Goal: Information Seeking & Learning: Learn about a topic

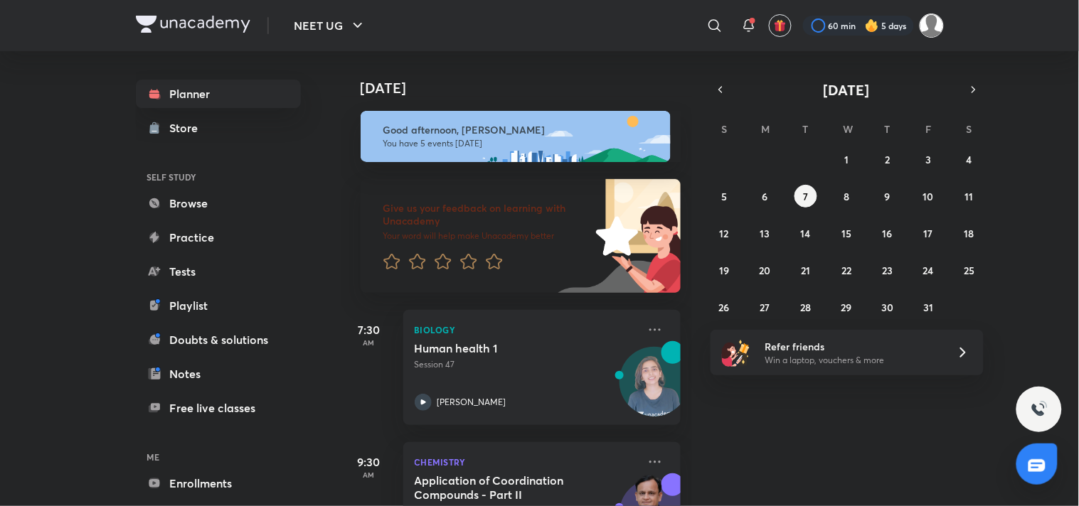
click at [937, 23] on img at bounding box center [932, 26] width 24 height 24
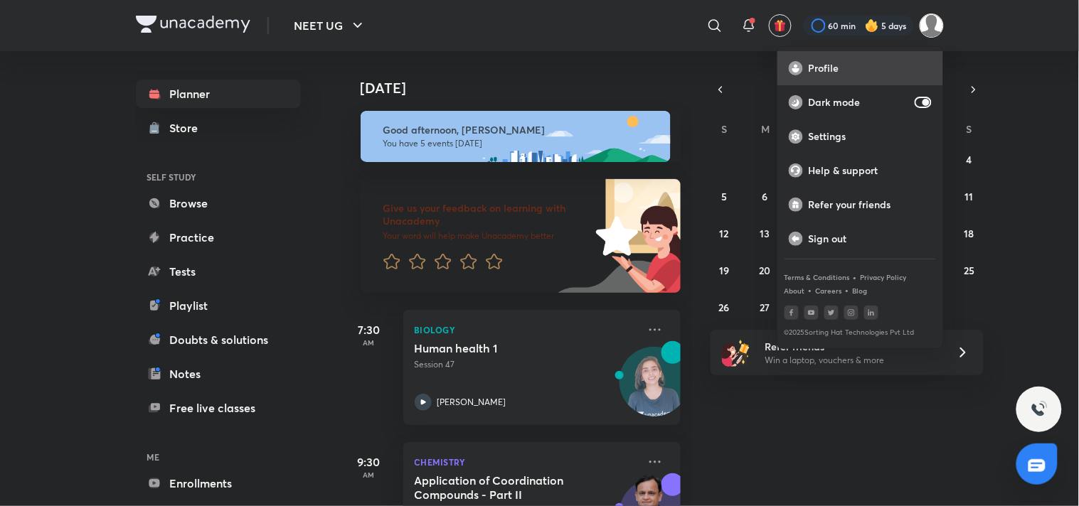
click at [864, 69] on p "Profile" at bounding box center [870, 68] width 123 height 13
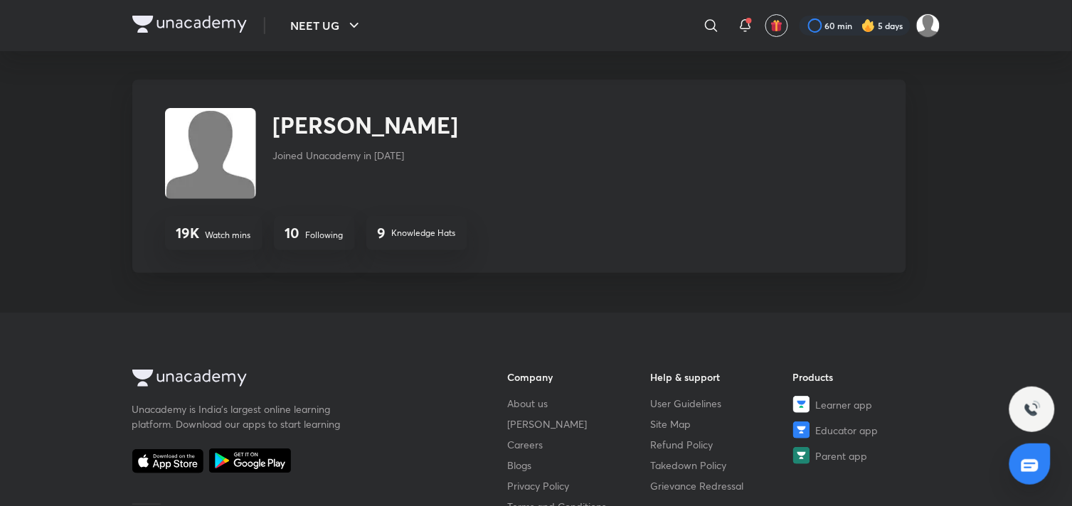
click at [289, 249] on div "10 Following" at bounding box center [314, 233] width 81 height 34
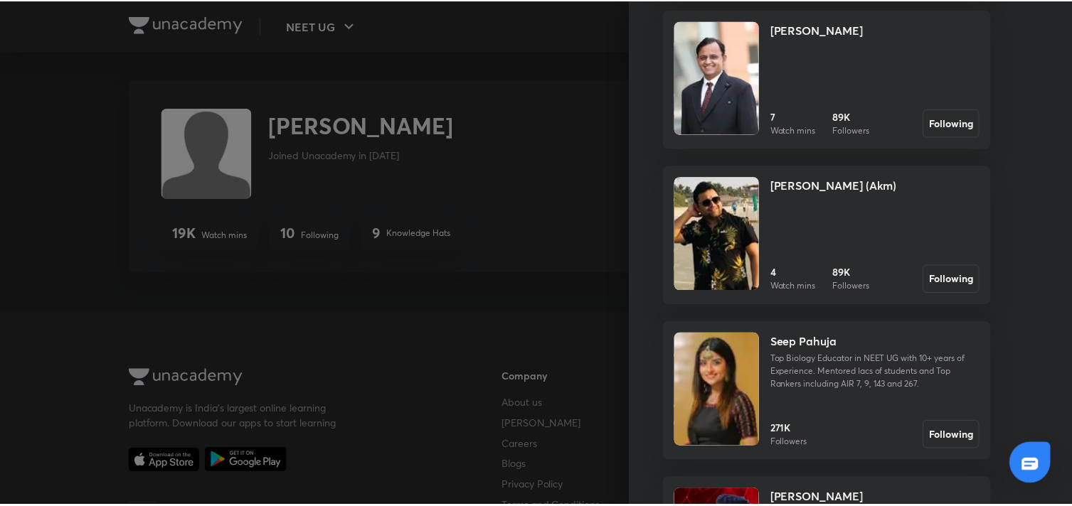
scroll to position [361, 0]
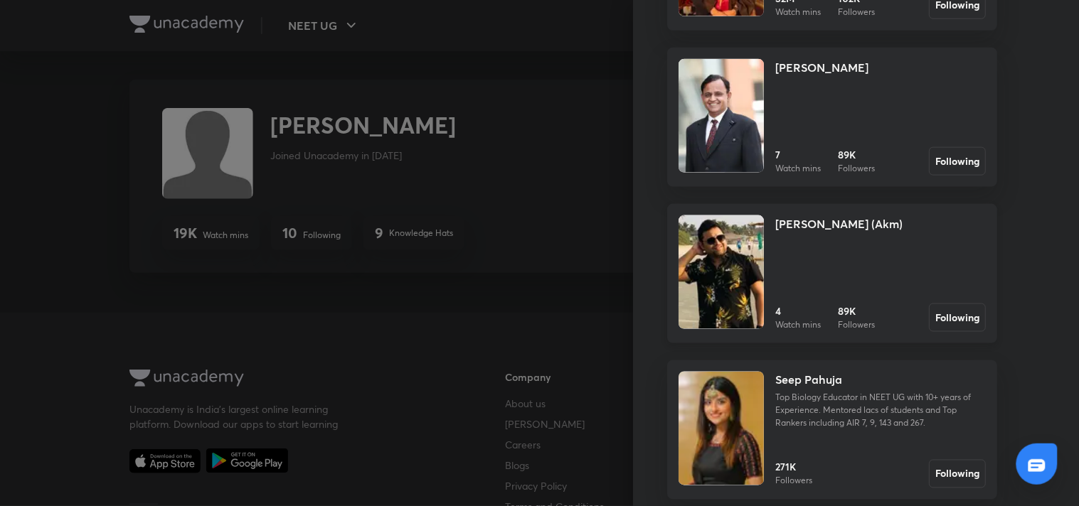
click at [756, 247] on link "Ajay Mishra (Akm) 4 Watch mins 89K Followers Following" at bounding box center [832, 273] width 330 height 139
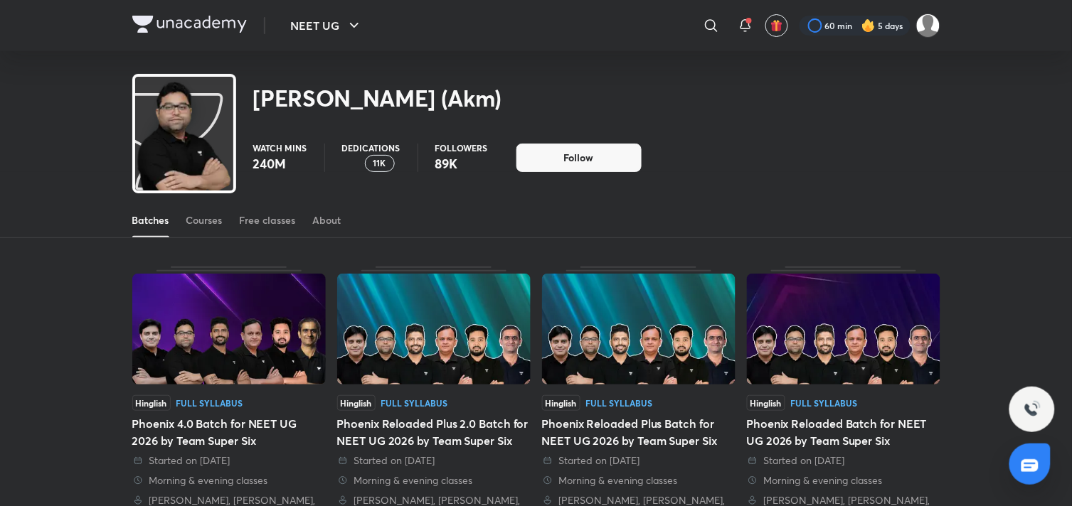
scroll to position [63, 0]
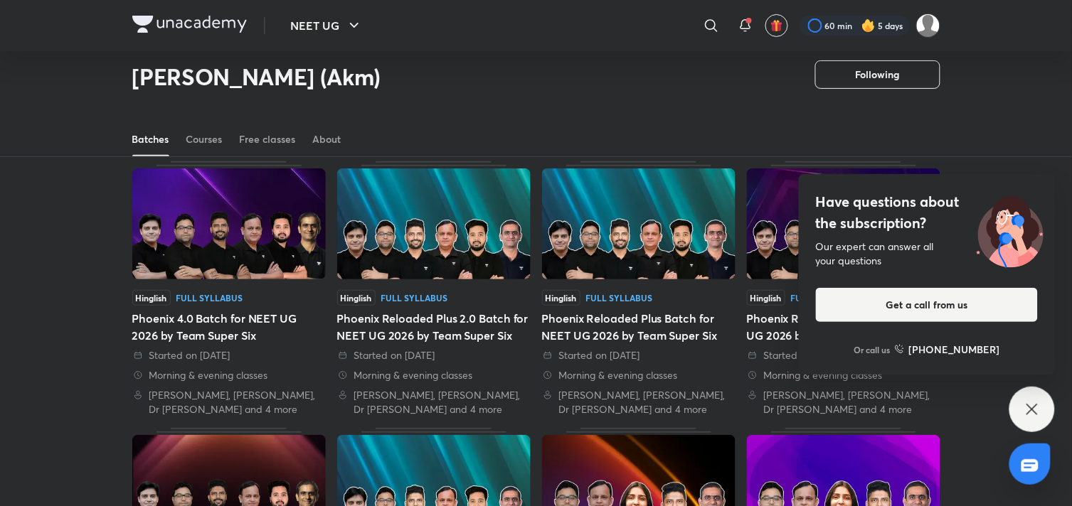
click at [1029, 400] on div "Have questions about the subscription? Our expert can answer all your questions…" at bounding box center [1032, 410] width 46 height 46
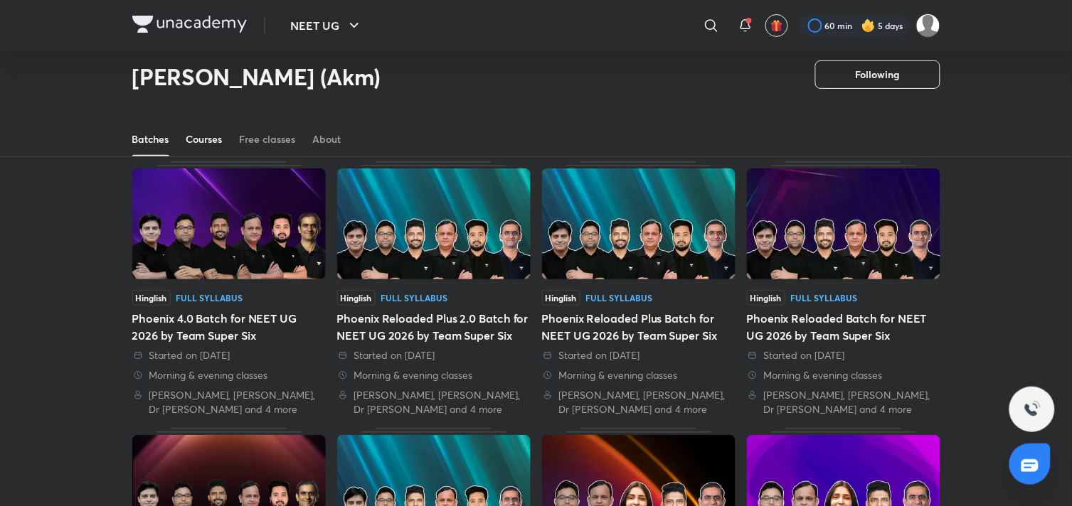
click at [188, 123] on link "Courses" at bounding box center [204, 139] width 36 height 34
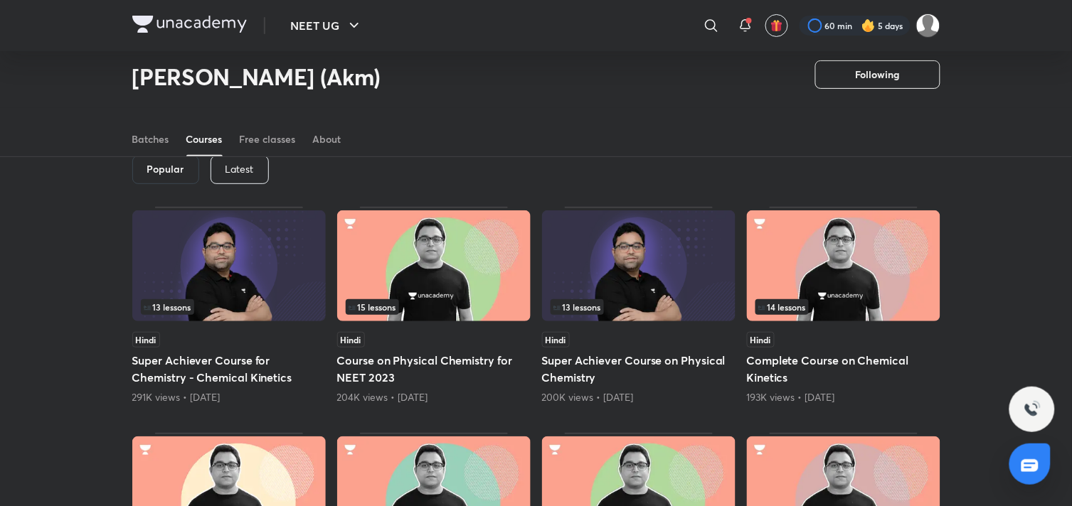
click at [231, 169] on p "Latest" at bounding box center [239, 169] width 28 height 11
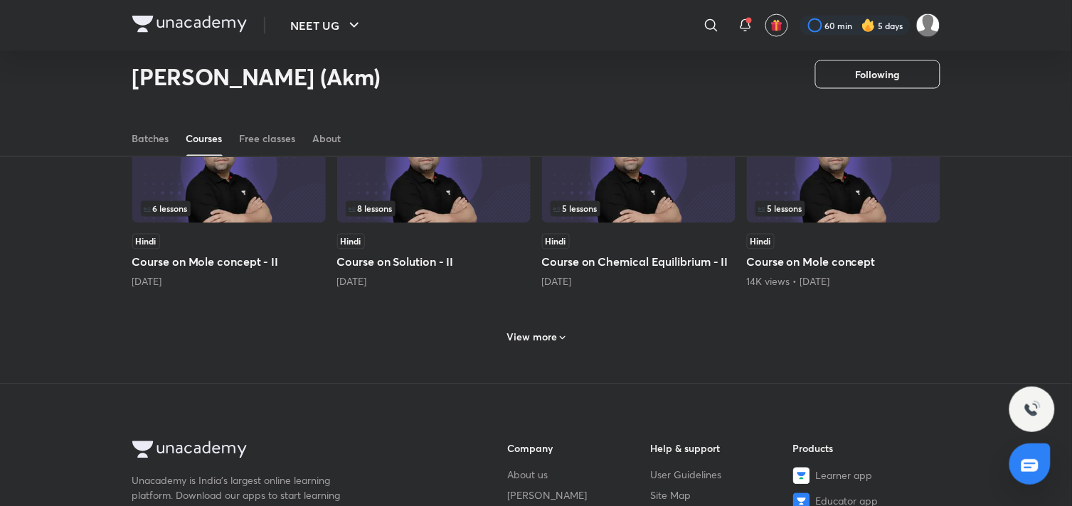
scroll to position [578, 0]
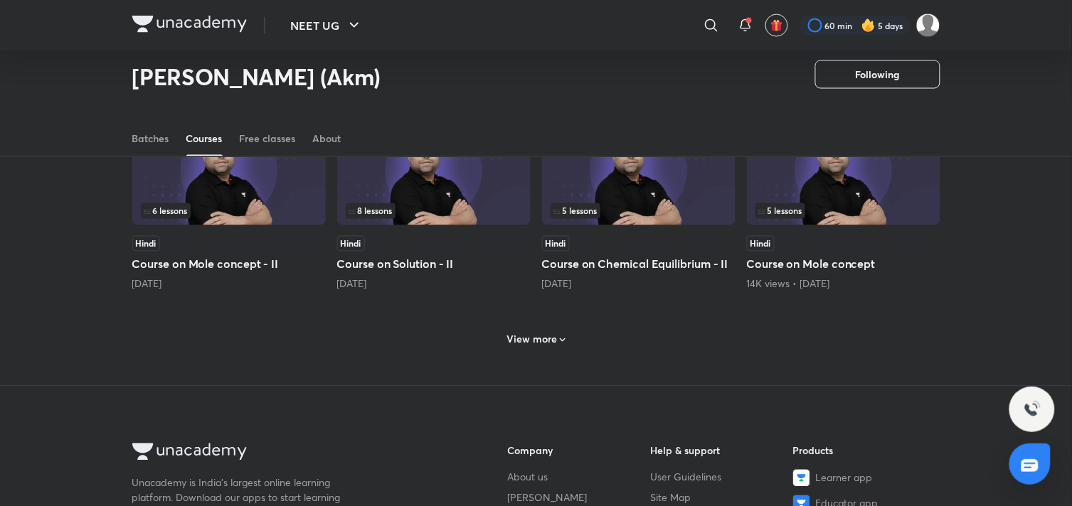
click at [534, 344] on h6 "View more" at bounding box center [531, 340] width 51 height 14
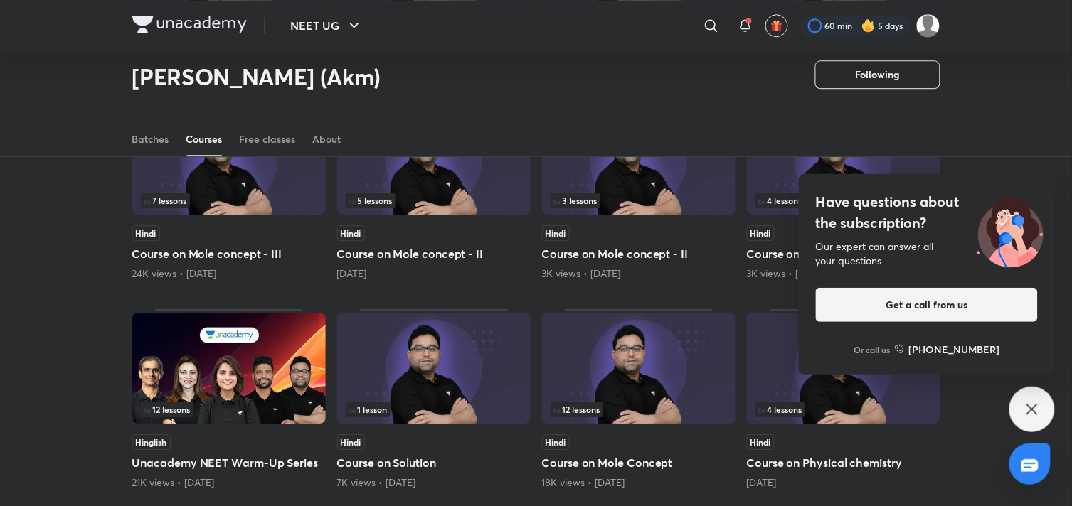
scroll to position [1012, 0]
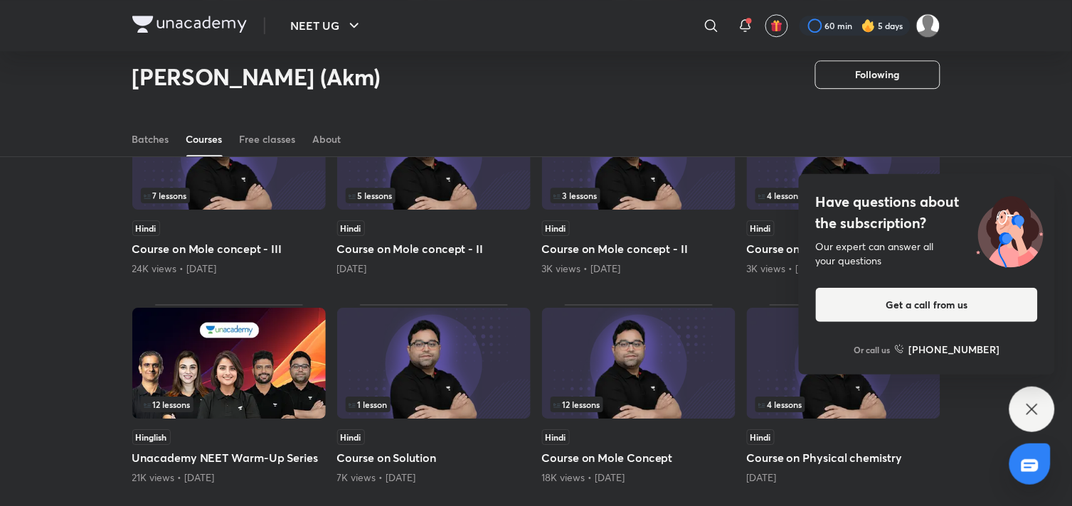
click at [1040, 401] on icon at bounding box center [1032, 409] width 17 height 17
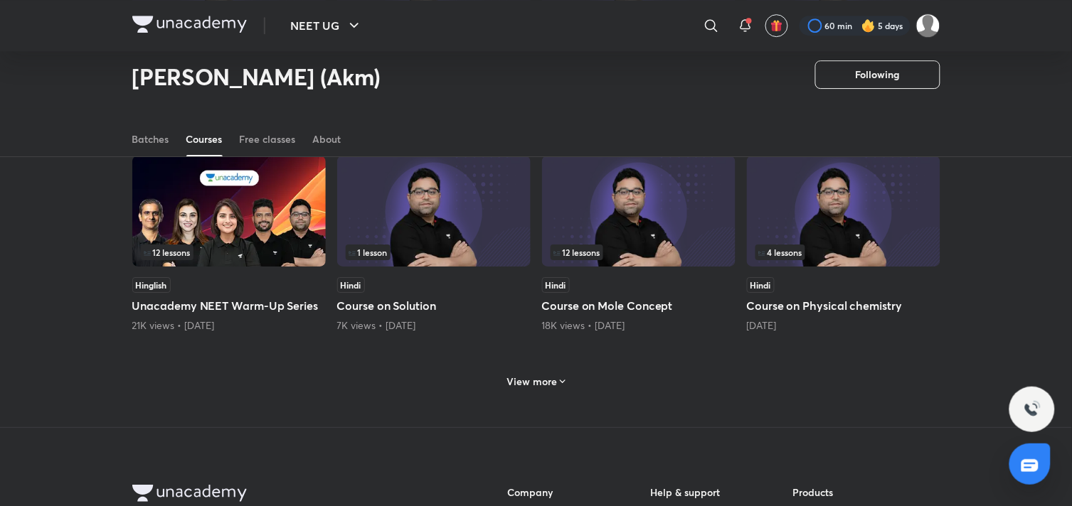
scroll to position [1170, 0]
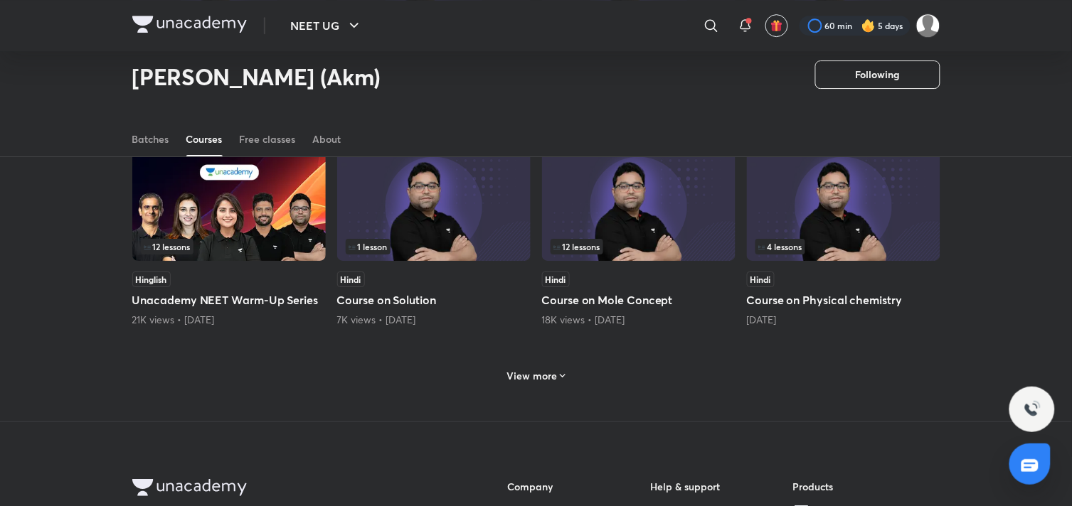
click at [514, 370] on div "View more" at bounding box center [536, 375] width 70 height 23
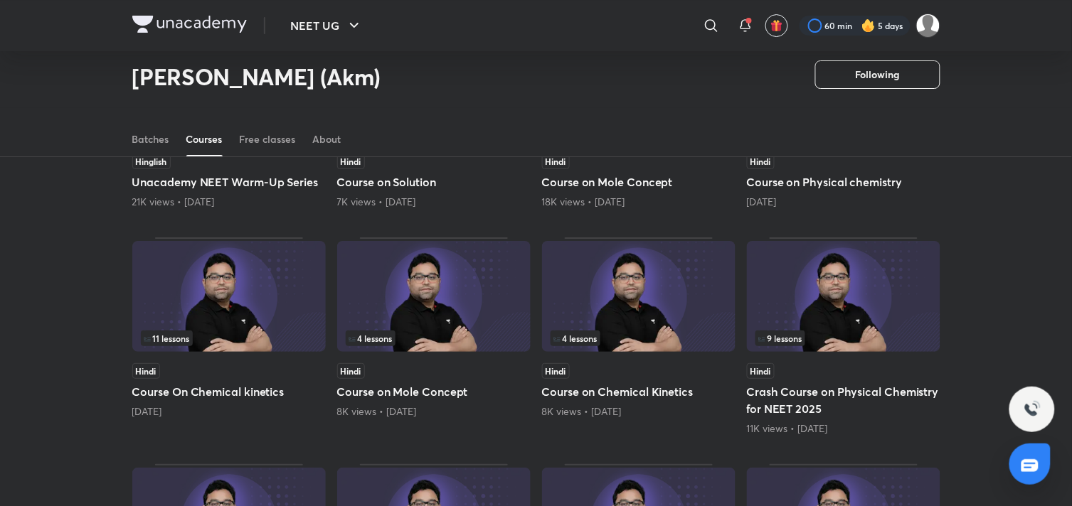
scroll to position [1289, 0]
click at [459, 354] on div "4 lessons" at bounding box center [433, 296] width 193 height 113
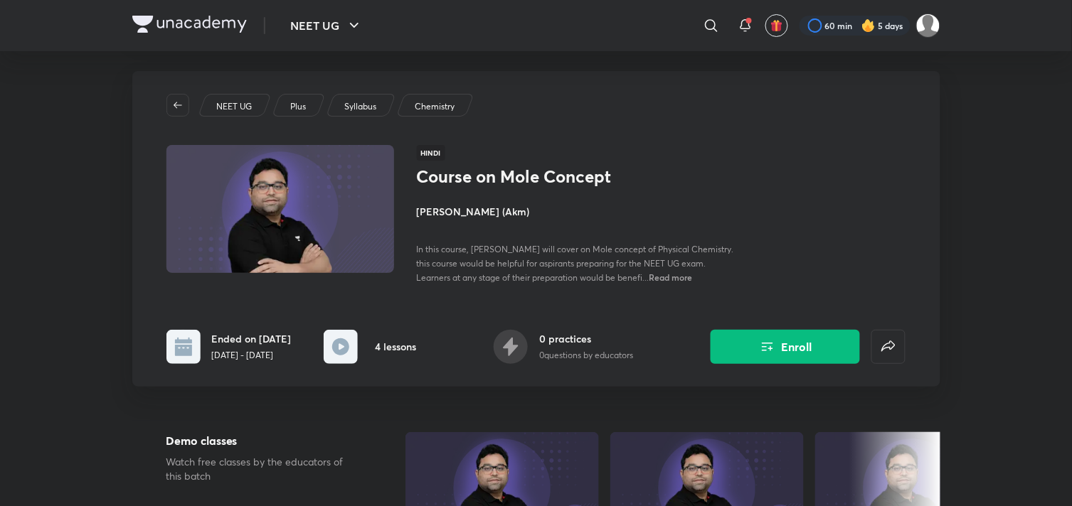
scroll to position [13, 0]
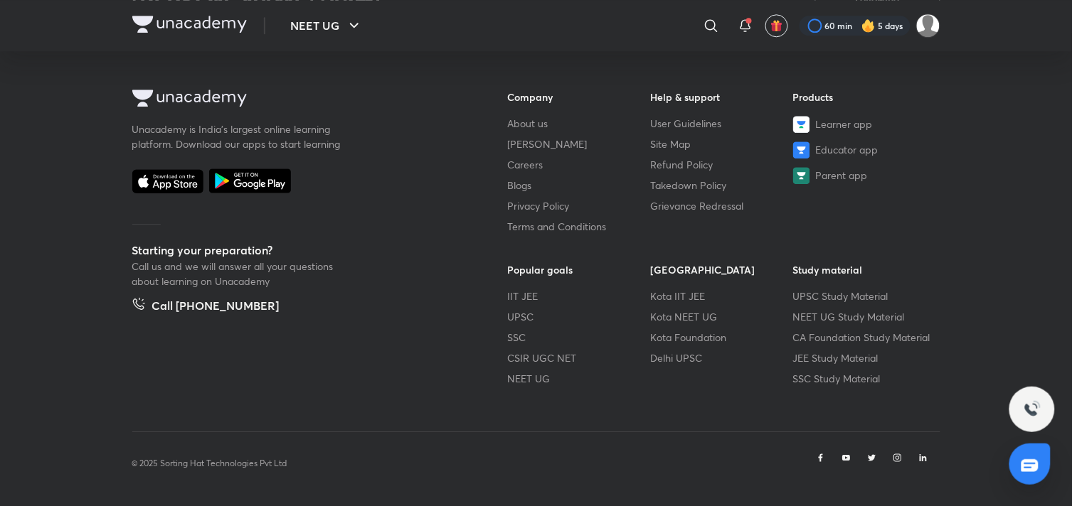
scroll to position [63, 0]
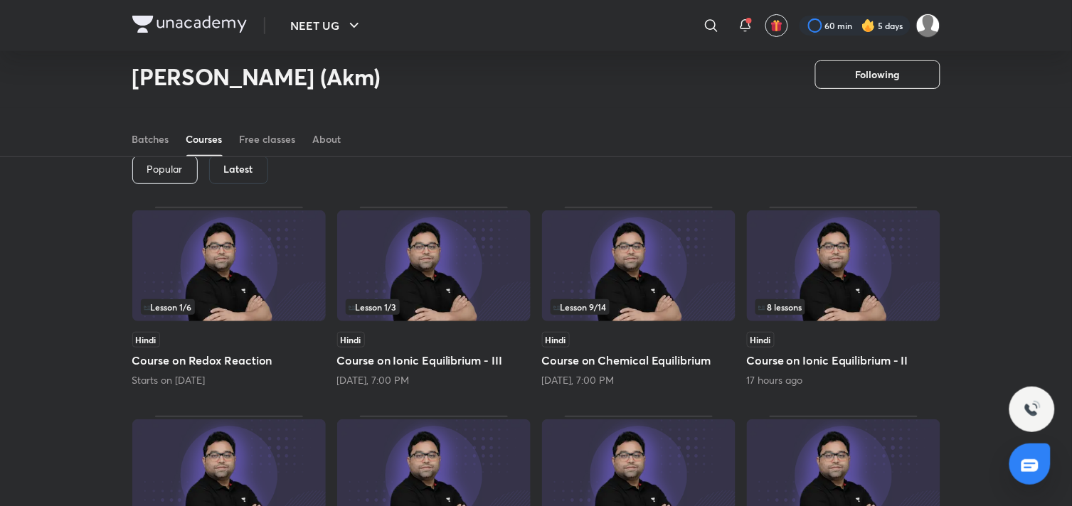
click at [228, 164] on h6 "Latest" at bounding box center [238, 169] width 29 height 11
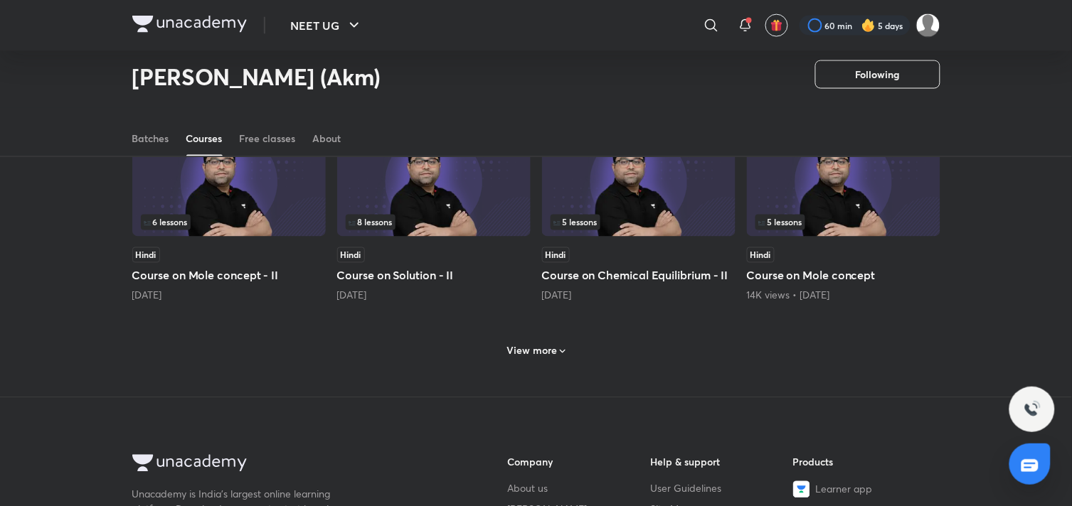
scroll to position [551, 0]
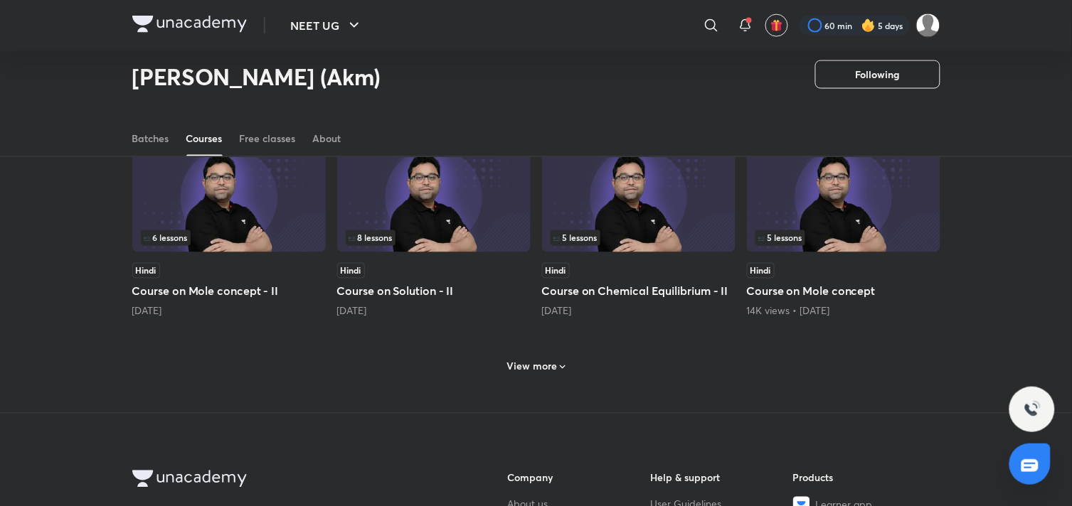
click at [541, 366] on h6 "View more" at bounding box center [531, 367] width 51 height 14
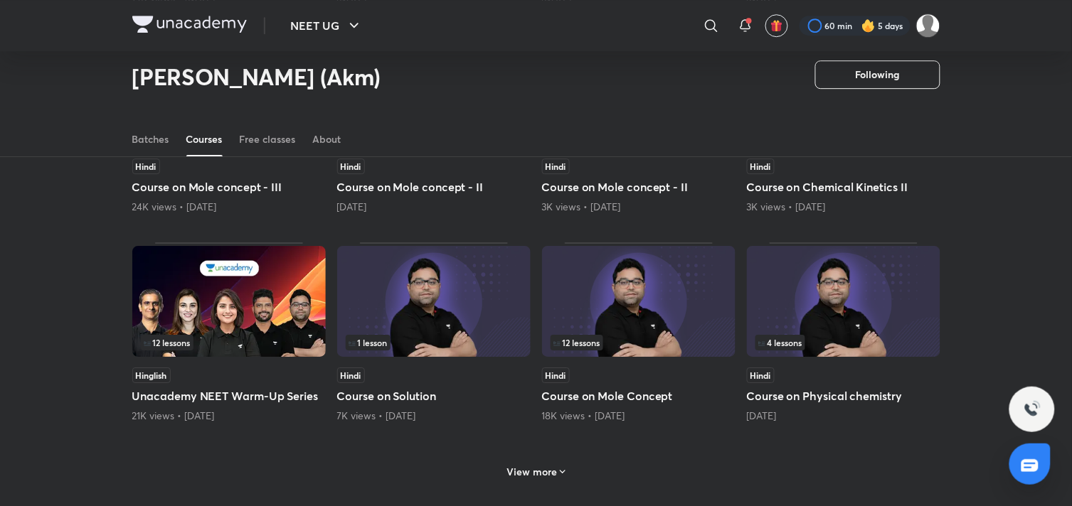
scroll to position [1104, 0]
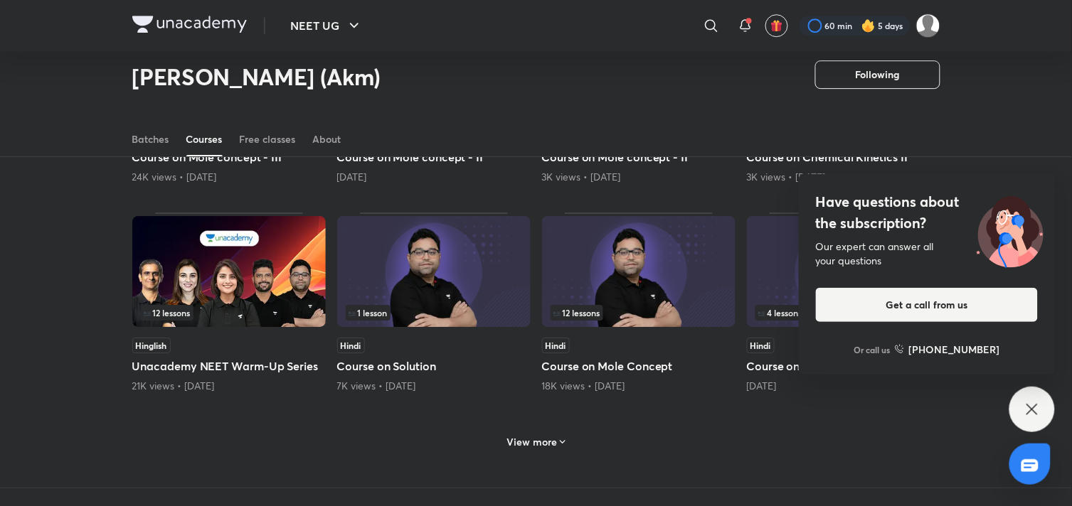
click at [621, 358] on div "Hindi Course on Mole Concept 18K views • 4 months ago" at bounding box center [638, 365] width 193 height 55
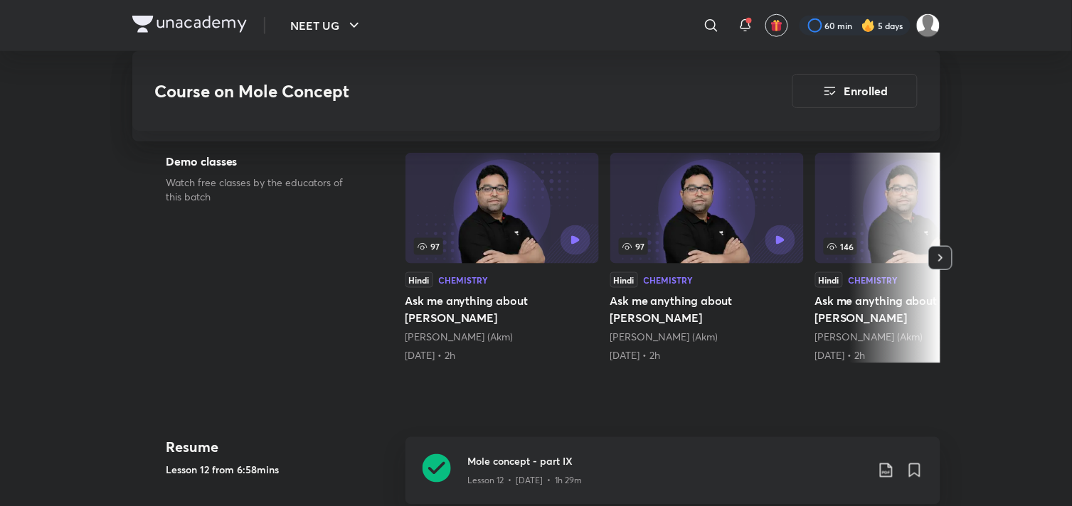
scroll to position [356, 0]
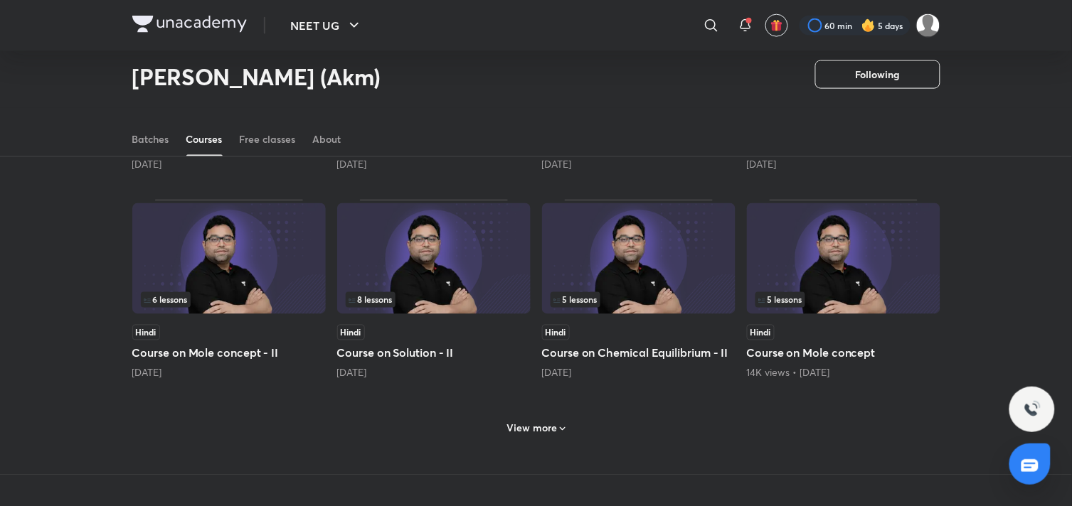
scroll to position [538, 0]
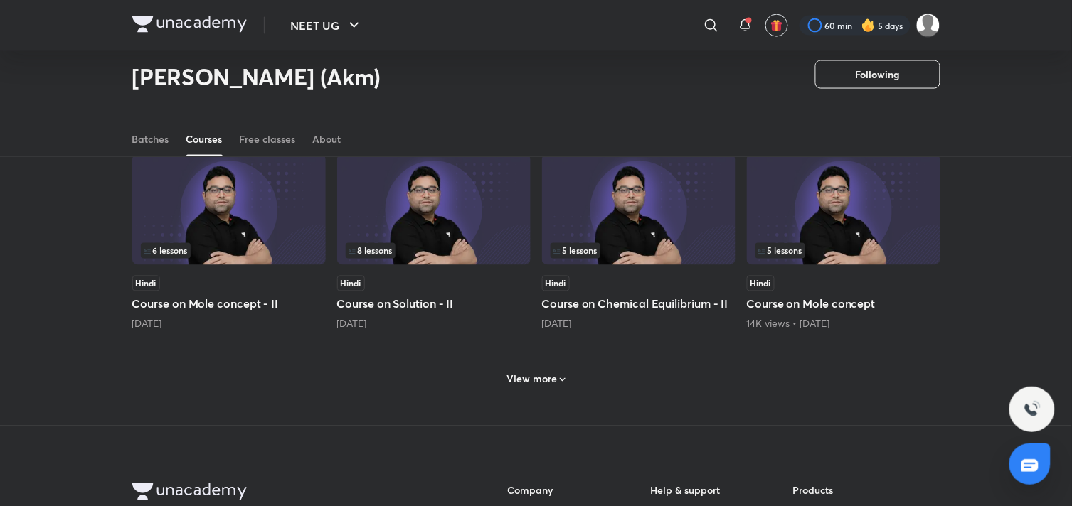
click at [541, 386] on h6 "View more" at bounding box center [531, 380] width 51 height 14
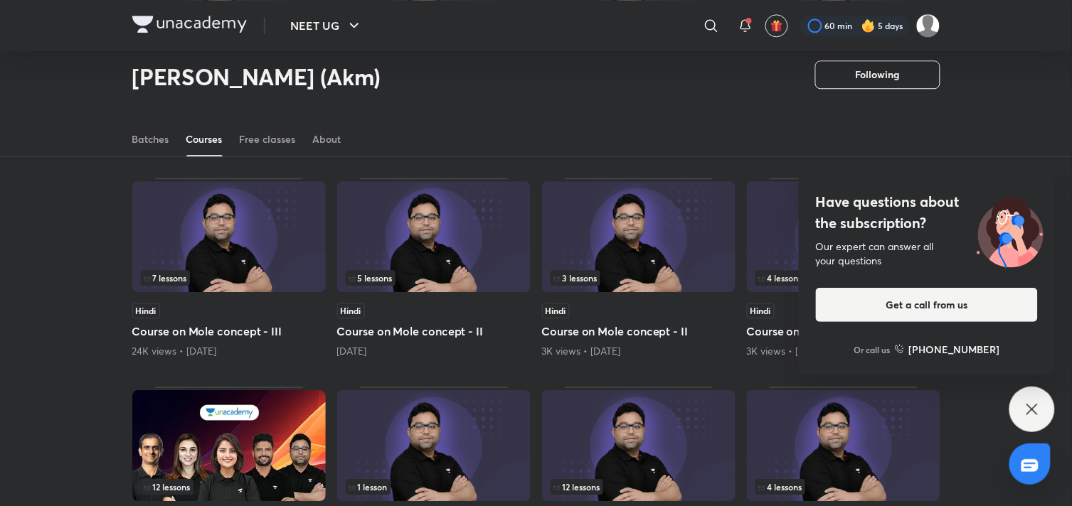
scroll to position [920, 0]
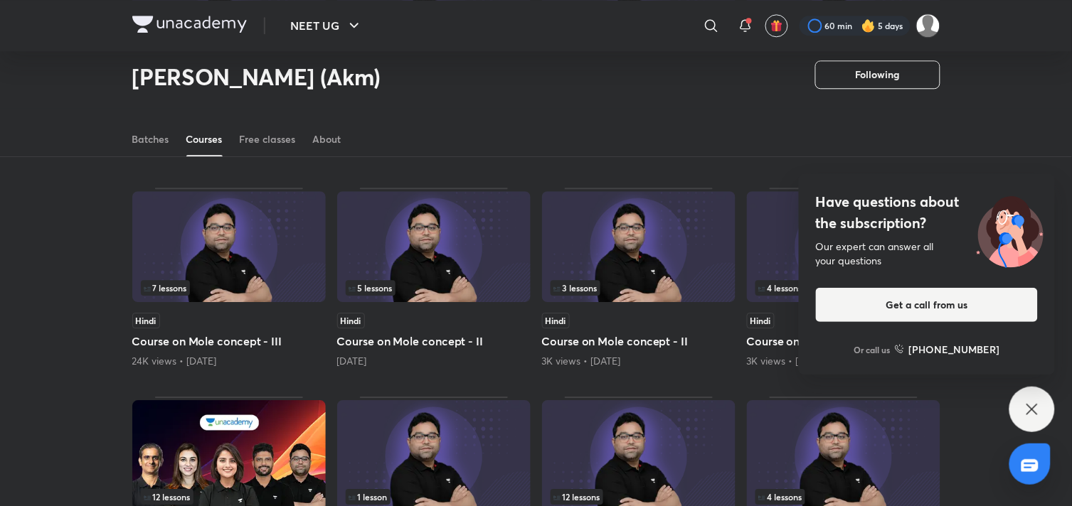
click at [1036, 410] on icon at bounding box center [1032, 409] width 17 height 17
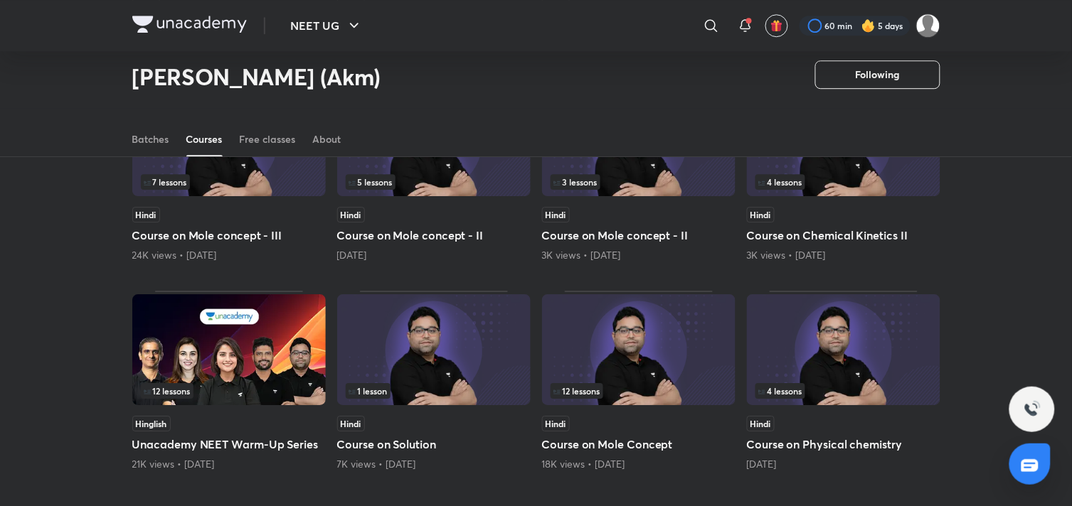
scroll to position [1012, 0]
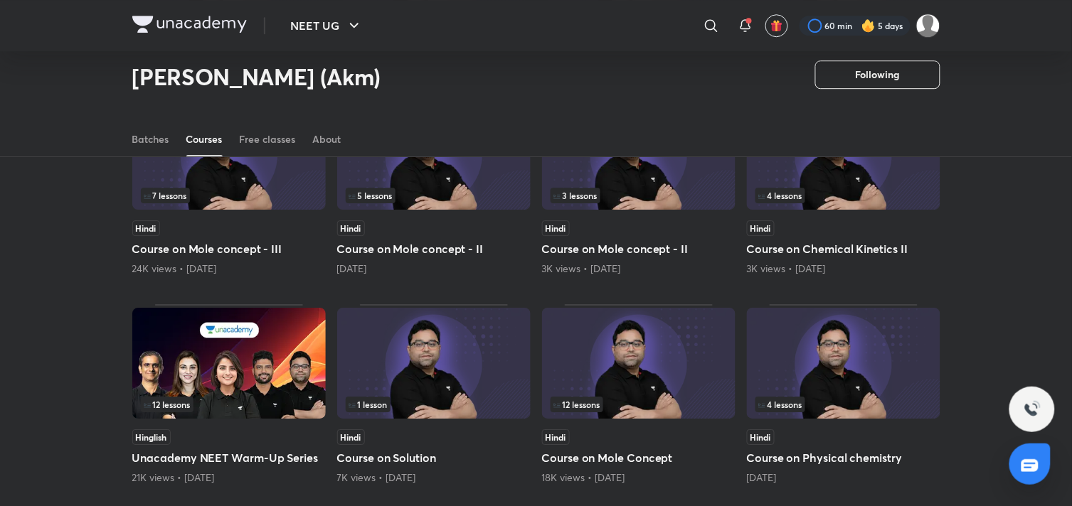
click at [871, 379] on img at bounding box center [843, 363] width 193 height 111
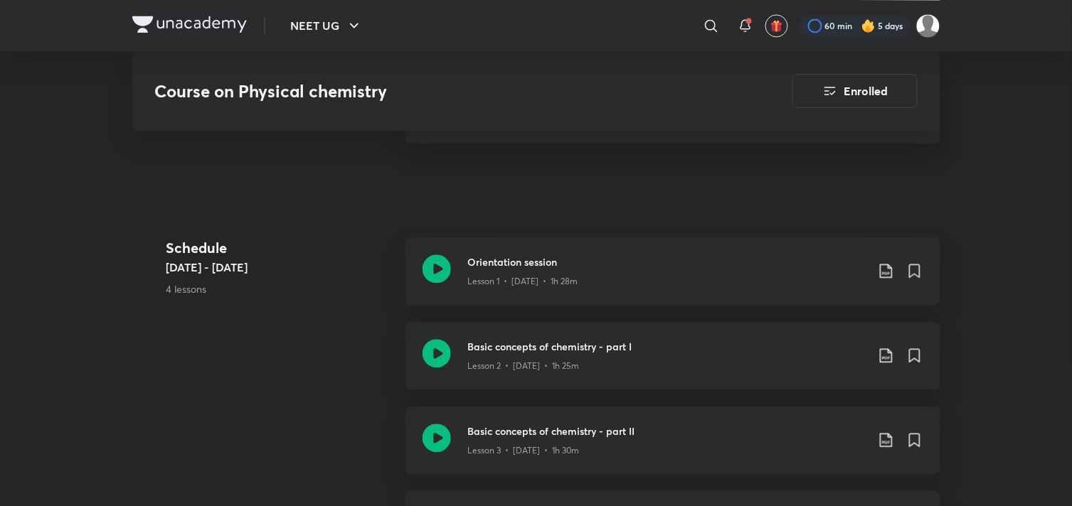
scroll to position [703, 0]
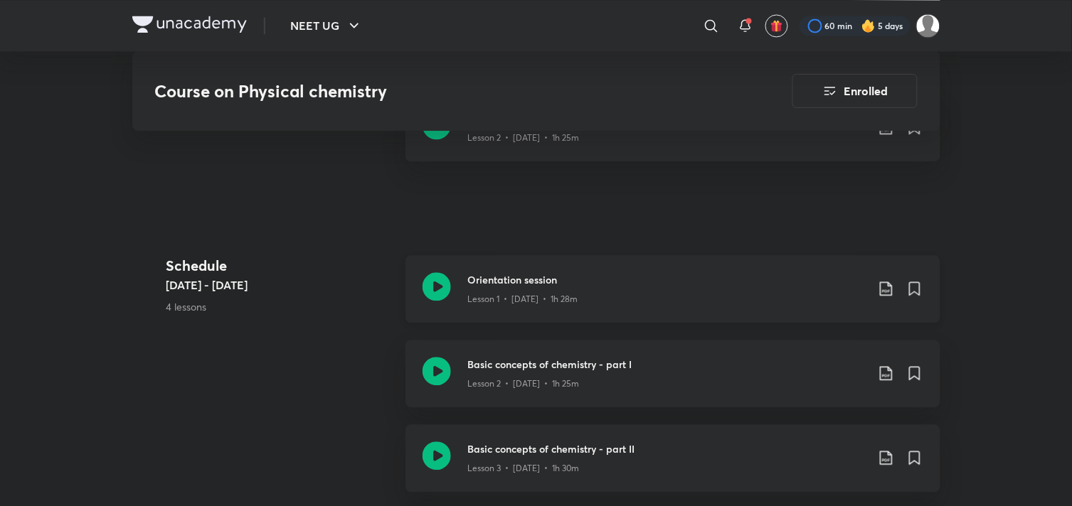
click at [518, 288] on div "Orientation session Lesson 1 • [DATE] • 1h 28m" at bounding box center [672, 289] width 535 height 68
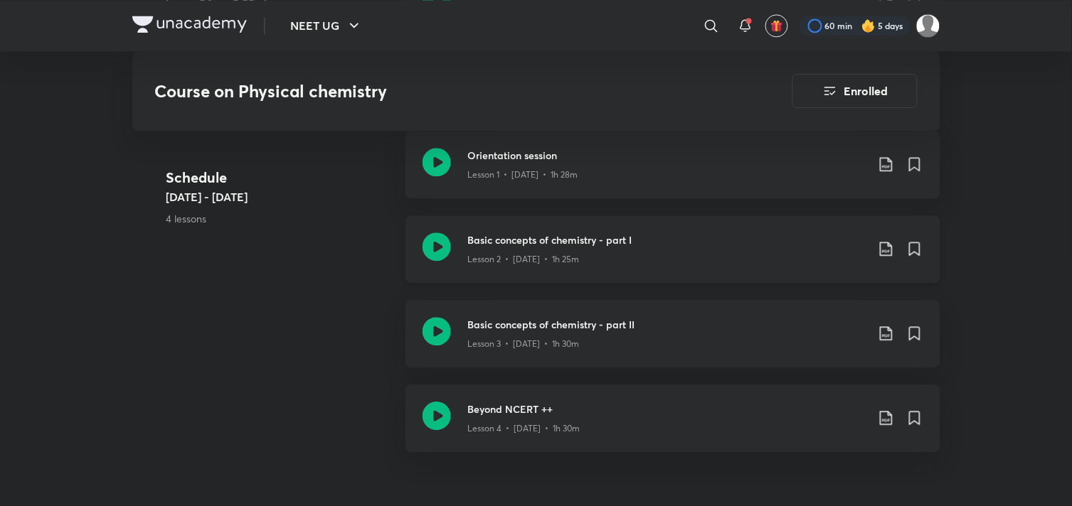
scroll to position [822, 0]
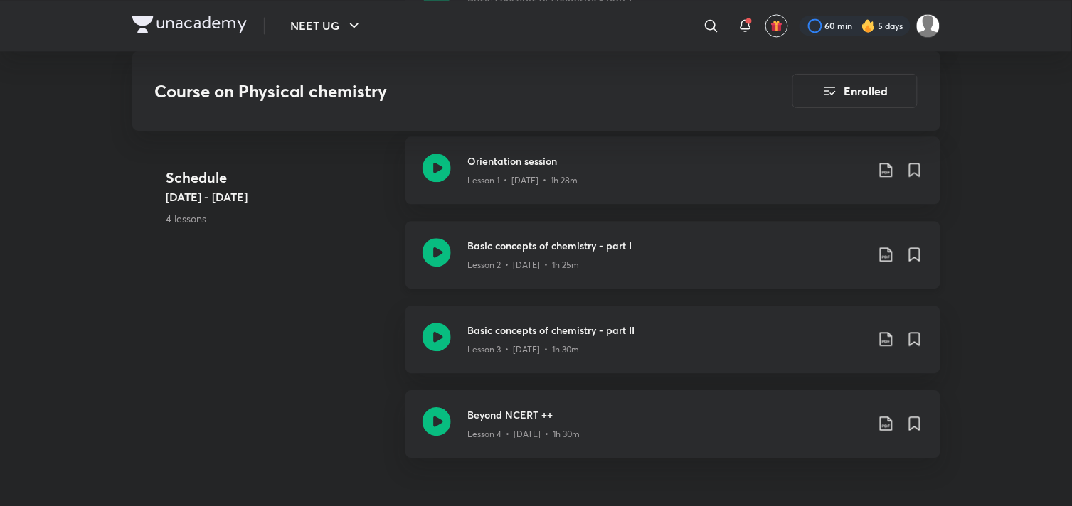
click at [478, 238] on h3 "Basic concepts of chemistry - part I" at bounding box center [667, 245] width 398 height 15
click at [451, 337] on div "Basic concepts of chemistry - part II Lesson 3 • May 31 • 1h 30m" at bounding box center [672, 340] width 535 height 68
